Goal: Task Accomplishment & Management: Manage account settings

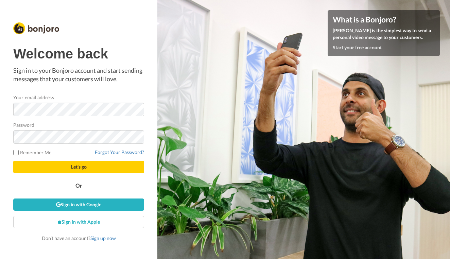
click at [108, 168] on button "Let's go" at bounding box center [78, 167] width 131 height 12
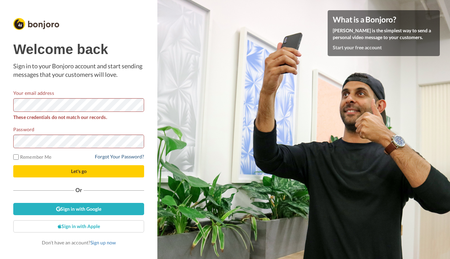
click at [115, 157] on link "Forgot Your Password?" at bounding box center [119, 157] width 49 height 6
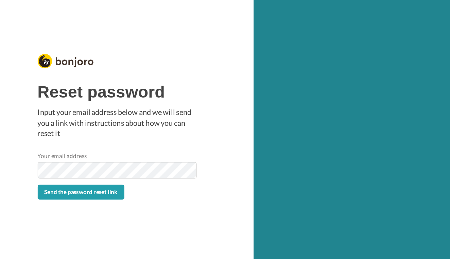
click at [60, 183] on span "Send the password reset link" at bounding box center [83, 186] width 60 height 6
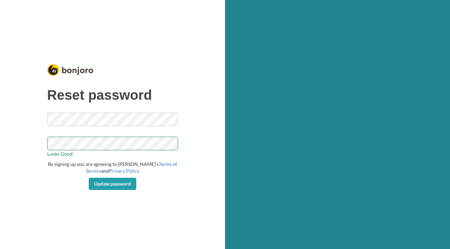
click at [118, 187] on button "Update password" at bounding box center [113, 184] width 48 height 12
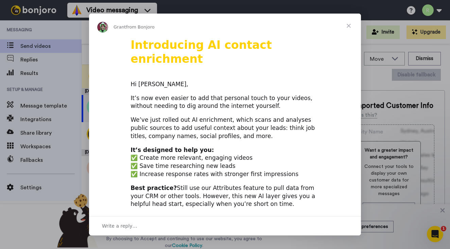
click at [348, 25] on span "Close" at bounding box center [348, 26] width 24 height 24
